Goal: Browse casually: Explore the website without a specific task or goal

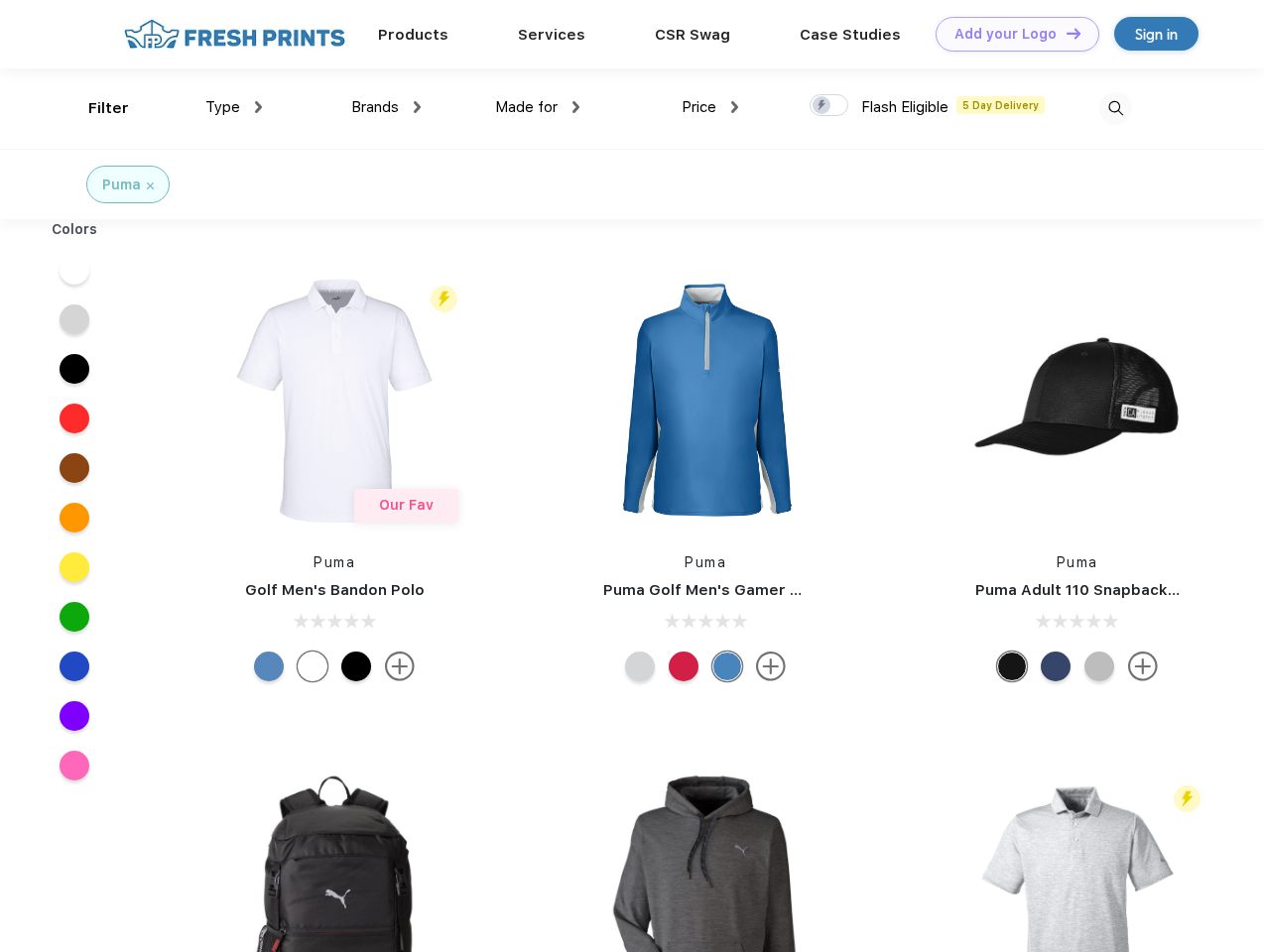
scroll to position [1, 0]
click at [1010, 34] on link "Add your Logo Design Tool" at bounding box center [1017, 34] width 164 height 35
click at [0, 0] on div "Design Tool" at bounding box center [0, 0] width 0 height 0
click at [1065, 33] on link "Add your Logo Design Tool" at bounding box center [1017, 34] width 164 height 35
click at [95, 108] on div "Filter" at bounding box center [108, 108] width 41 height 23
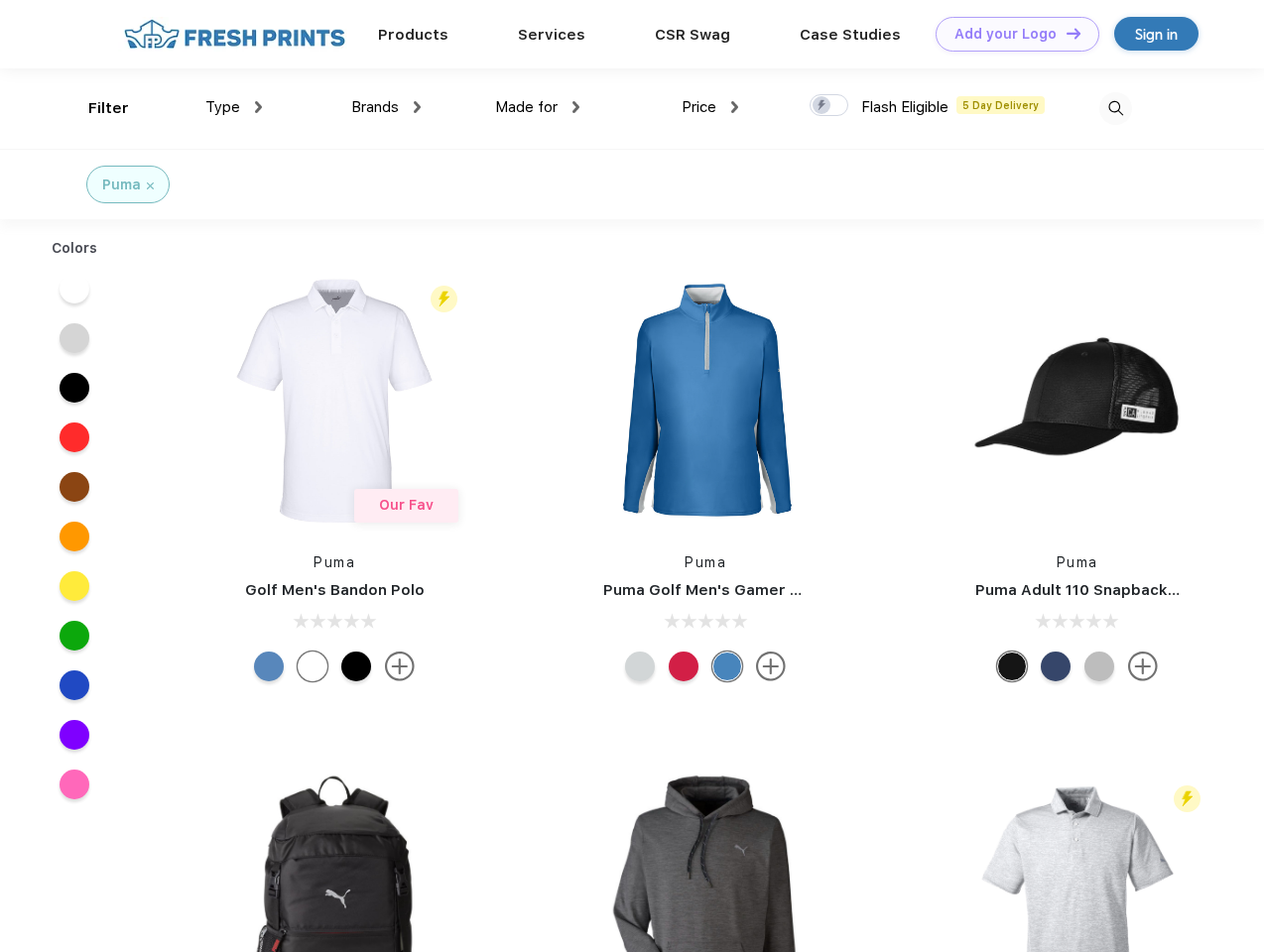
click at [234, 107] on span "Type" at bounding box center [222, 107] width 35 height 18
click at [386, 107] on span "Brands" at bounding box center [375, 107] width 48 height 18
click at [538, 107] on span "Made for" at bounding box center [526, 107] width 63 height 18
click at [710, 107] on span "Price" at bounding box center [698, 107] width 35 height 18
click at [829, 106] on div at bounding box center [828, 105] width 39 height 22
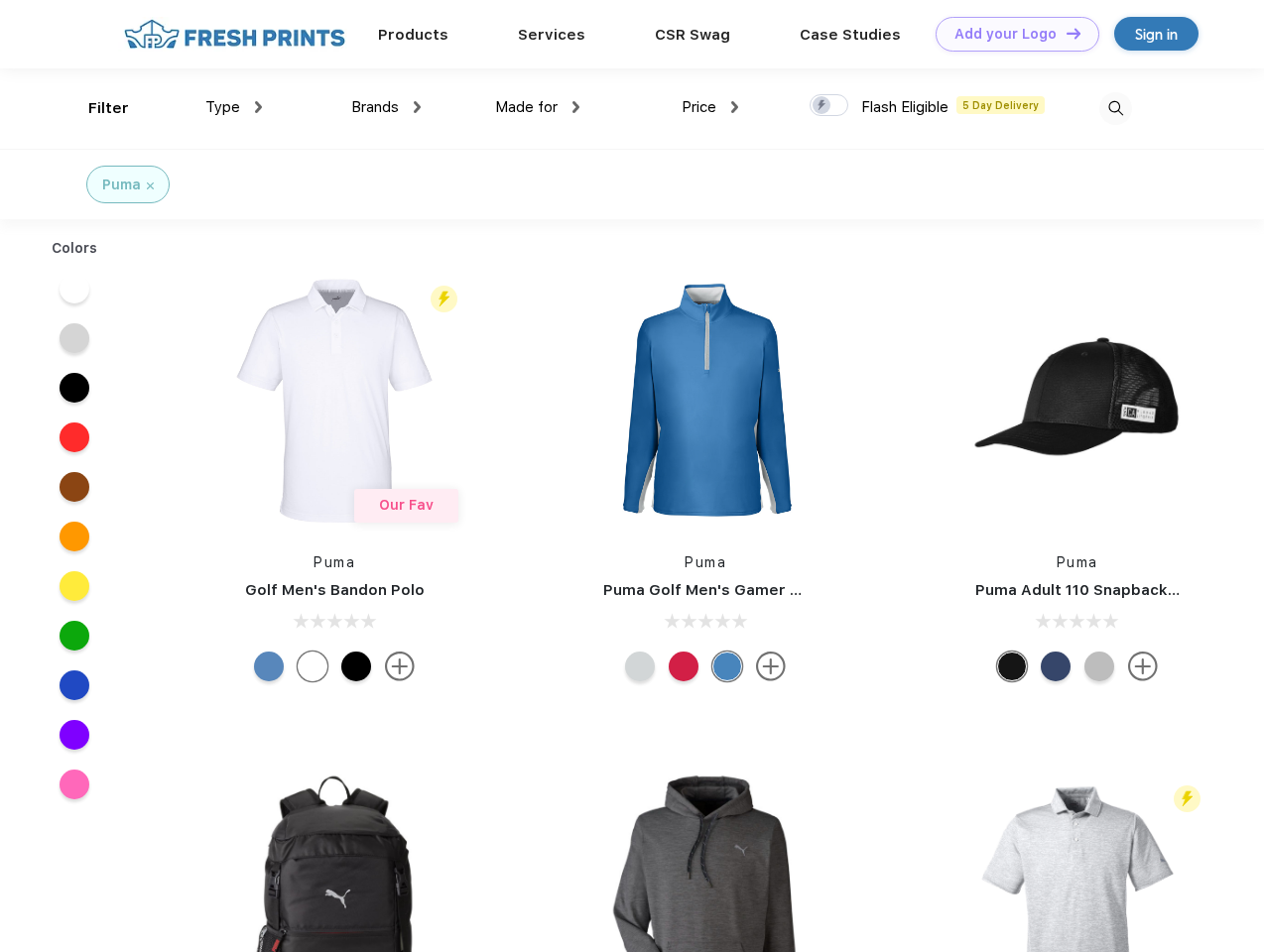
click at [822, 106] on input "checkbox" at bounding box center [816, 99] width 13 height 13
click at [1115, 108] on img at bounding box center [1115, 108] width 33 height 33
